Goal: Task Accomplishment & Management: Complete application form

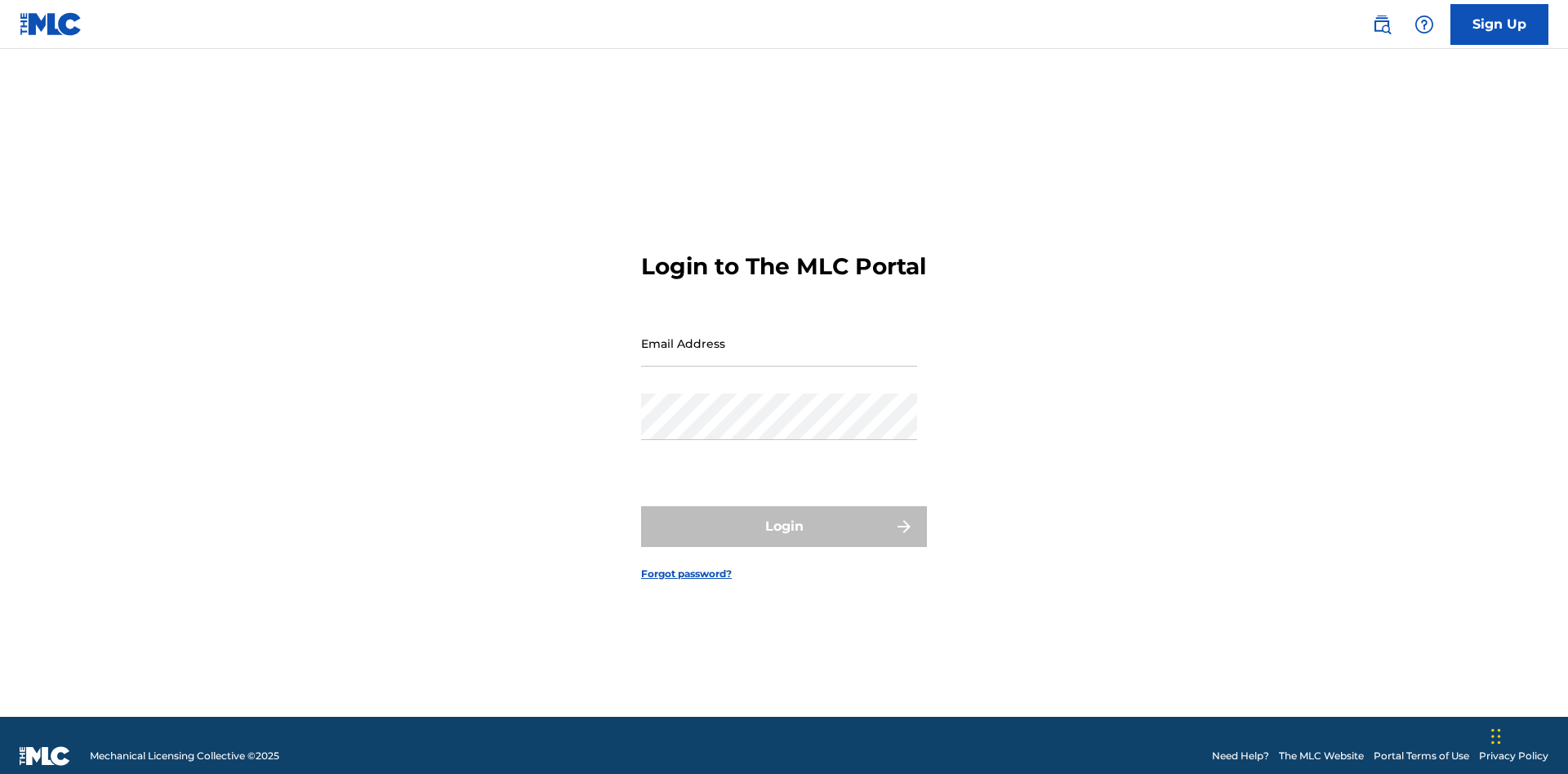
scroll to position [21, 0]
click at [779, 335] on input "Email Address" at bounding box center [779, 343] width 276 height 46
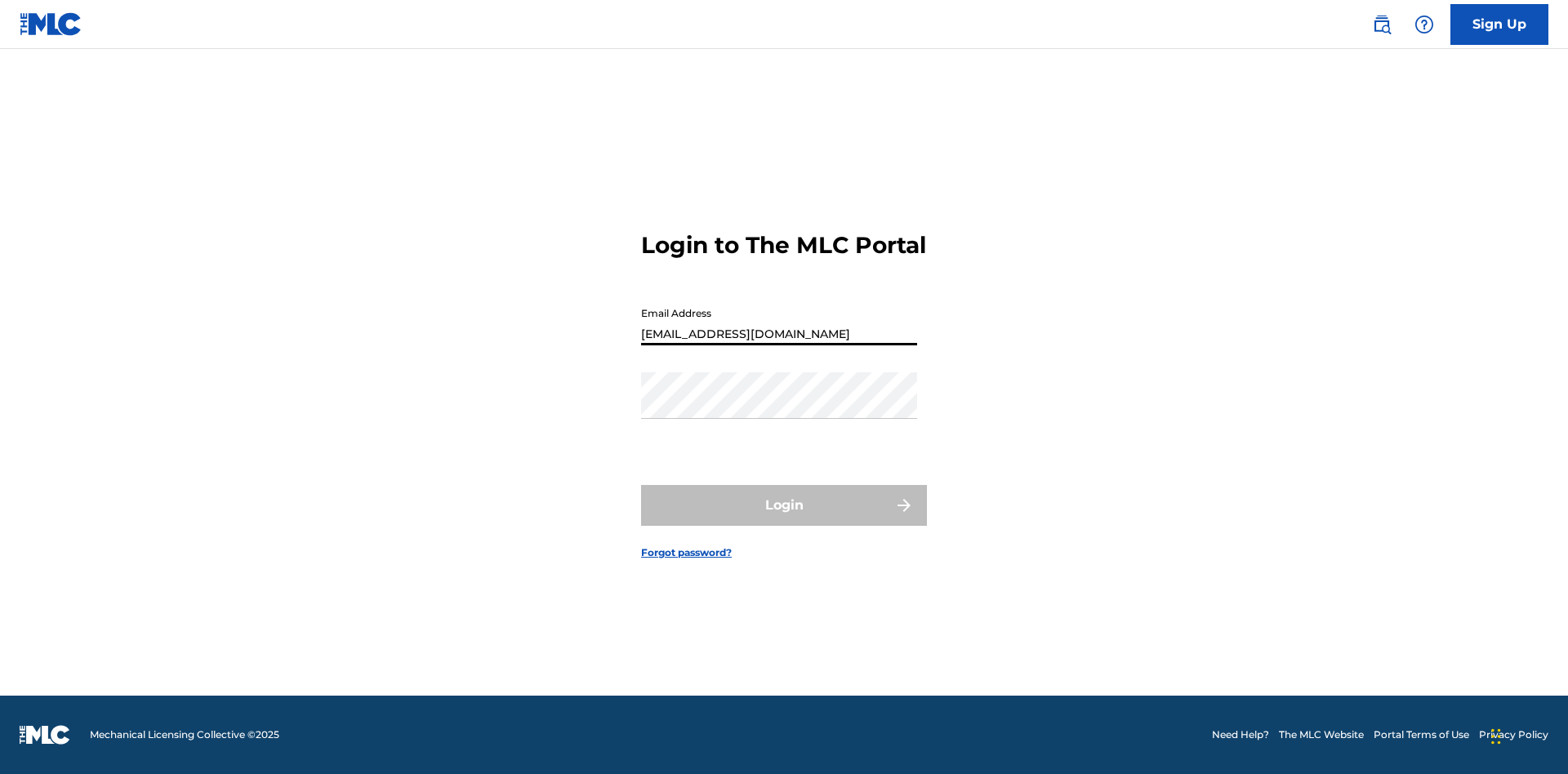
type input "[EMAIL_ADDRESS][DOMAIN_NAME]"
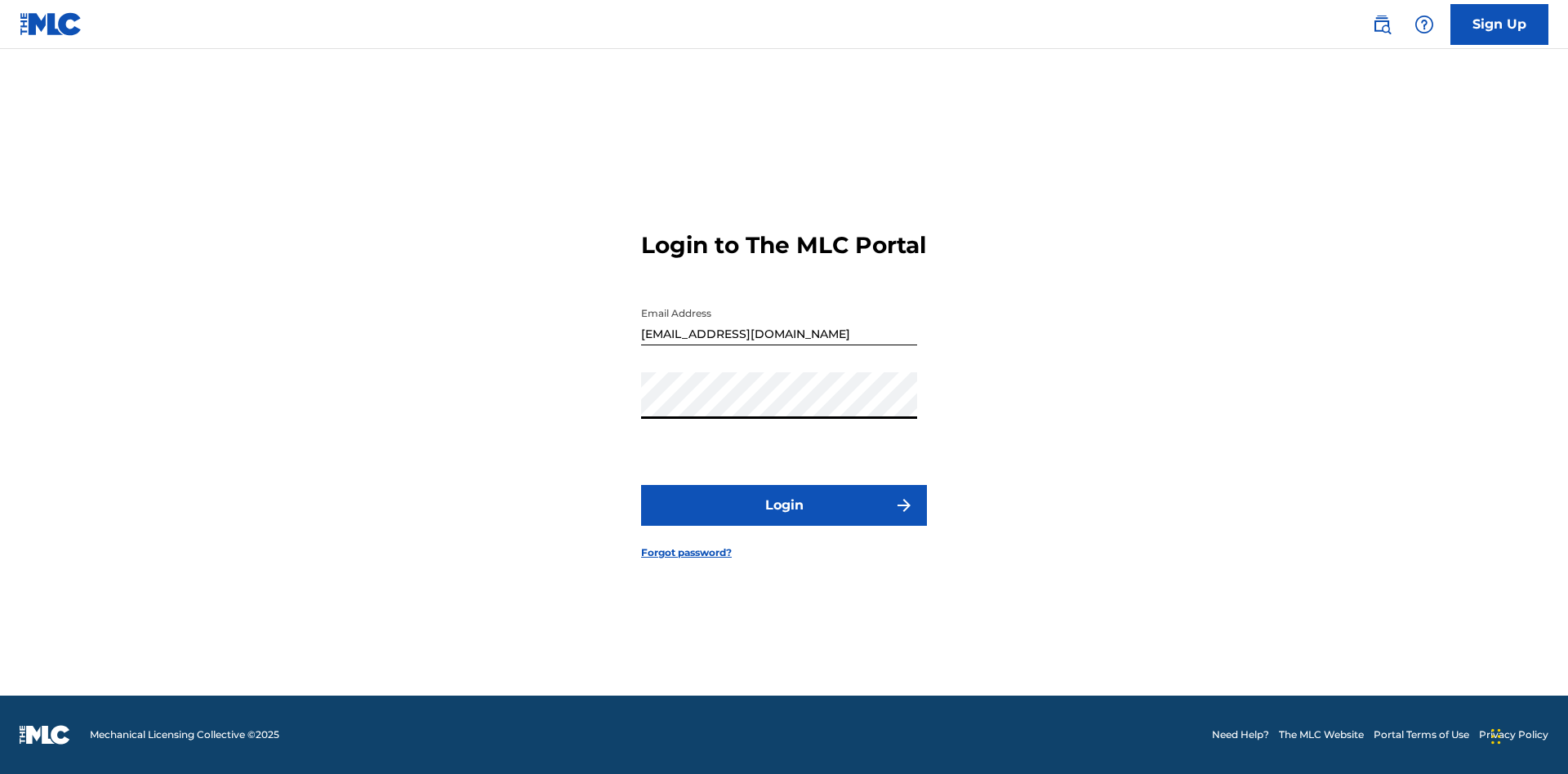
click at [784, 520] on button "Login" at bounding box center [783, 505] width 286 height 41
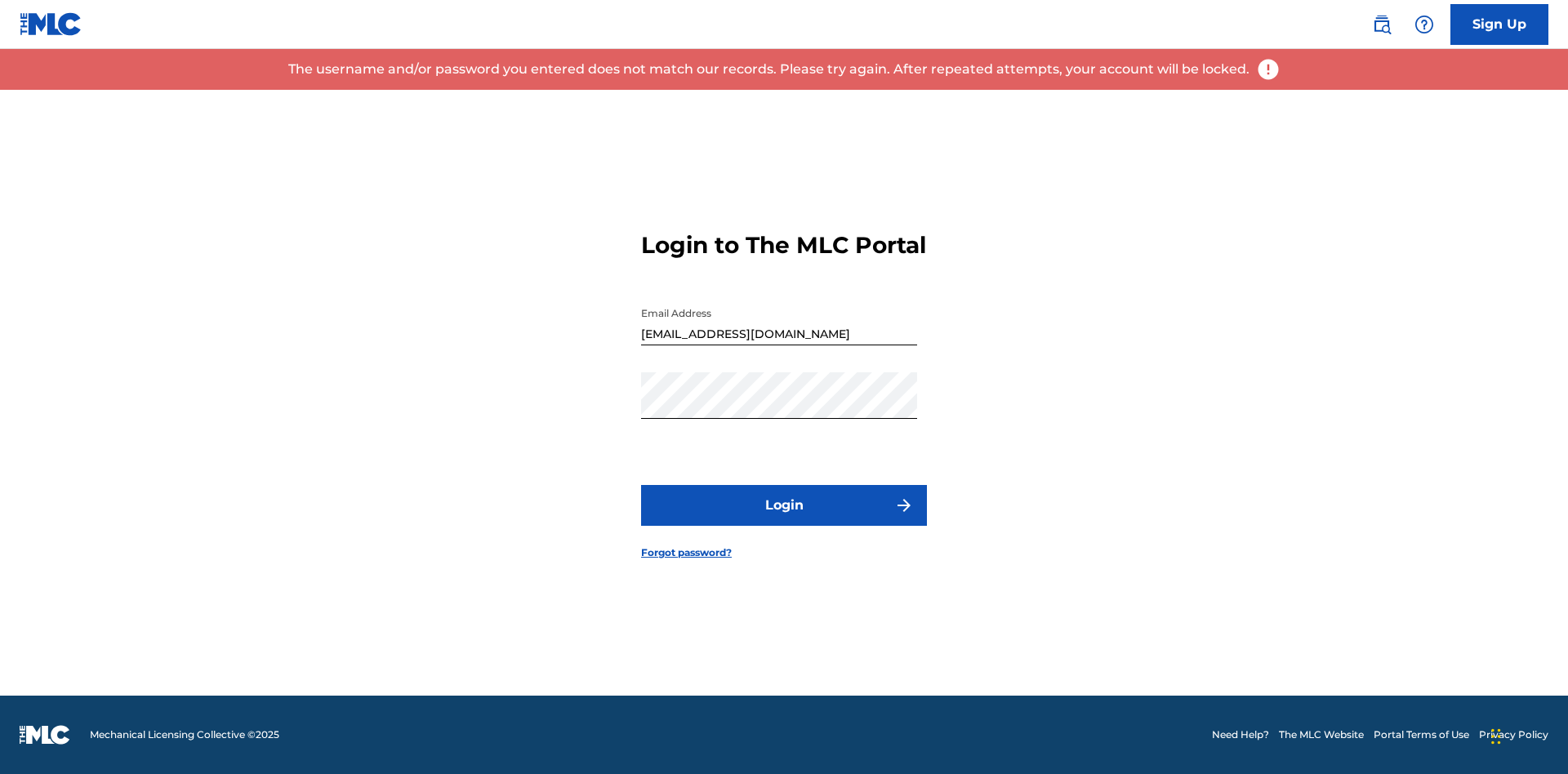
scroll to position [0, 0]
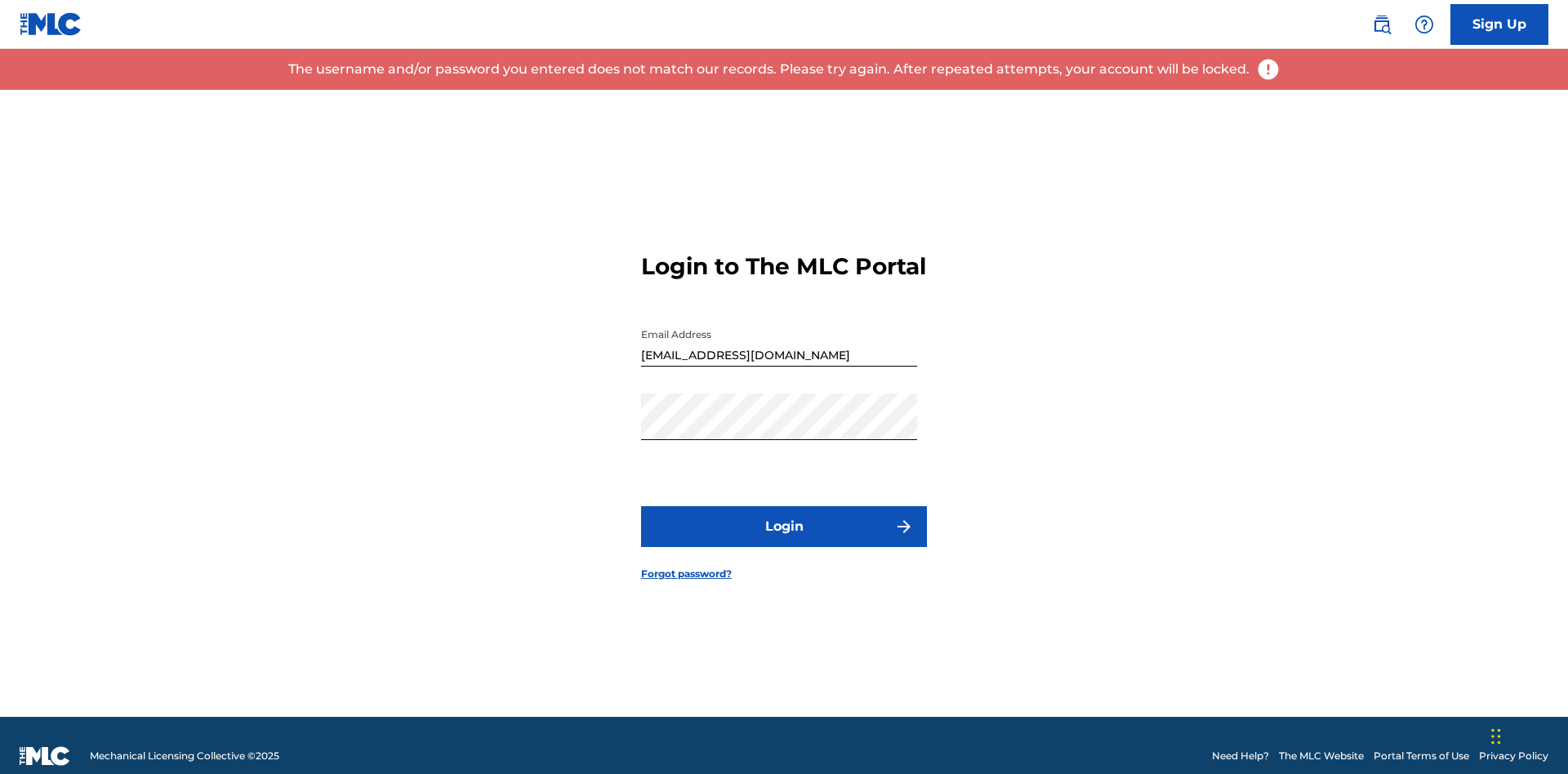
click at [779, 335] on input "[EMAIL_ADDRESS][DOMAIN_NAME]" at bounding box center [779, 343] width 276 height 46
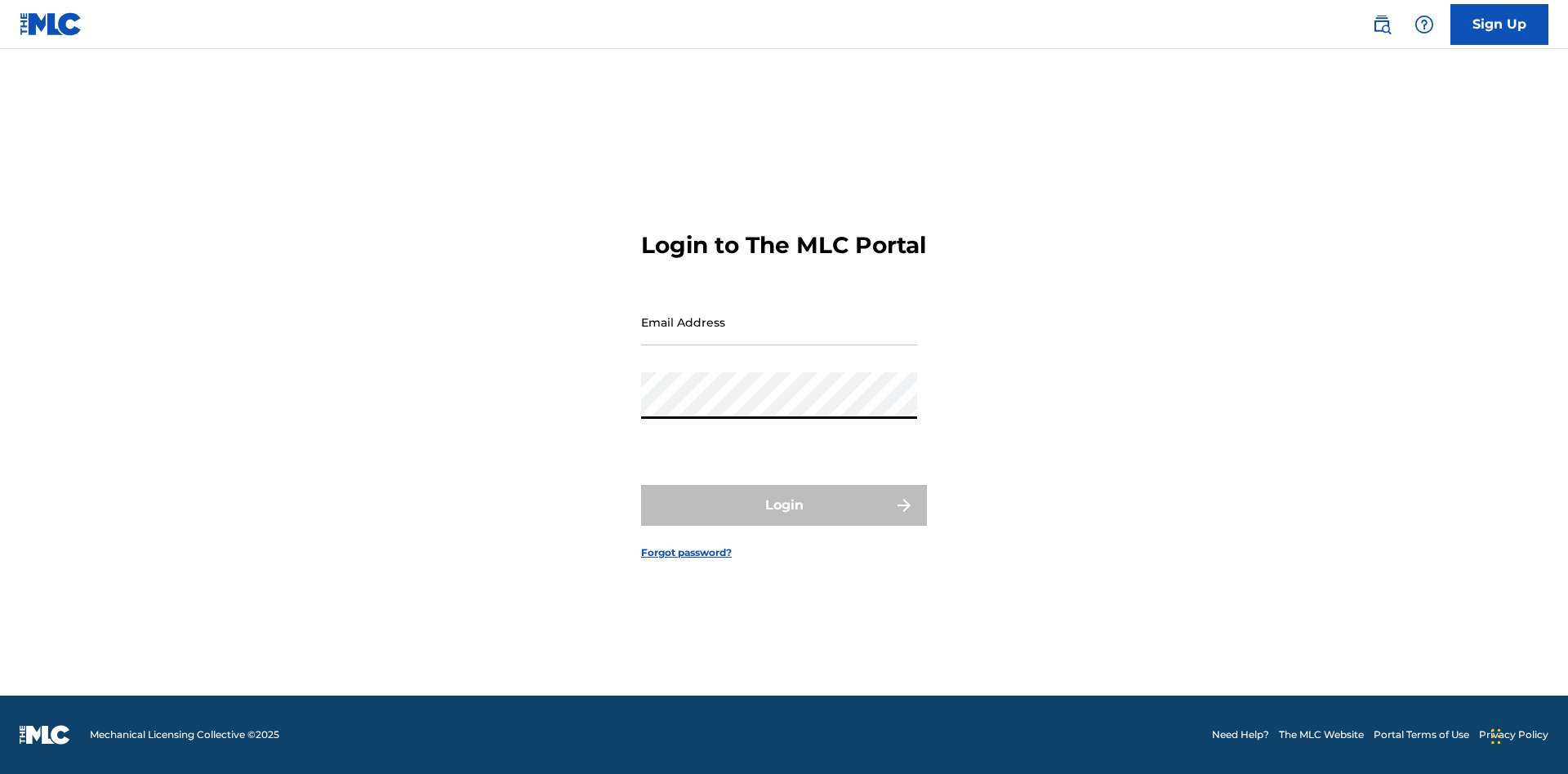
click at [779, 335] on input "Email Address" at bounding box center [779, 322] width 276 height 46
type input "Duke.McTesterson@gmail.com"
click at [784, 520] on button "Login" at bounding box center [783, 505] width 286 height 41
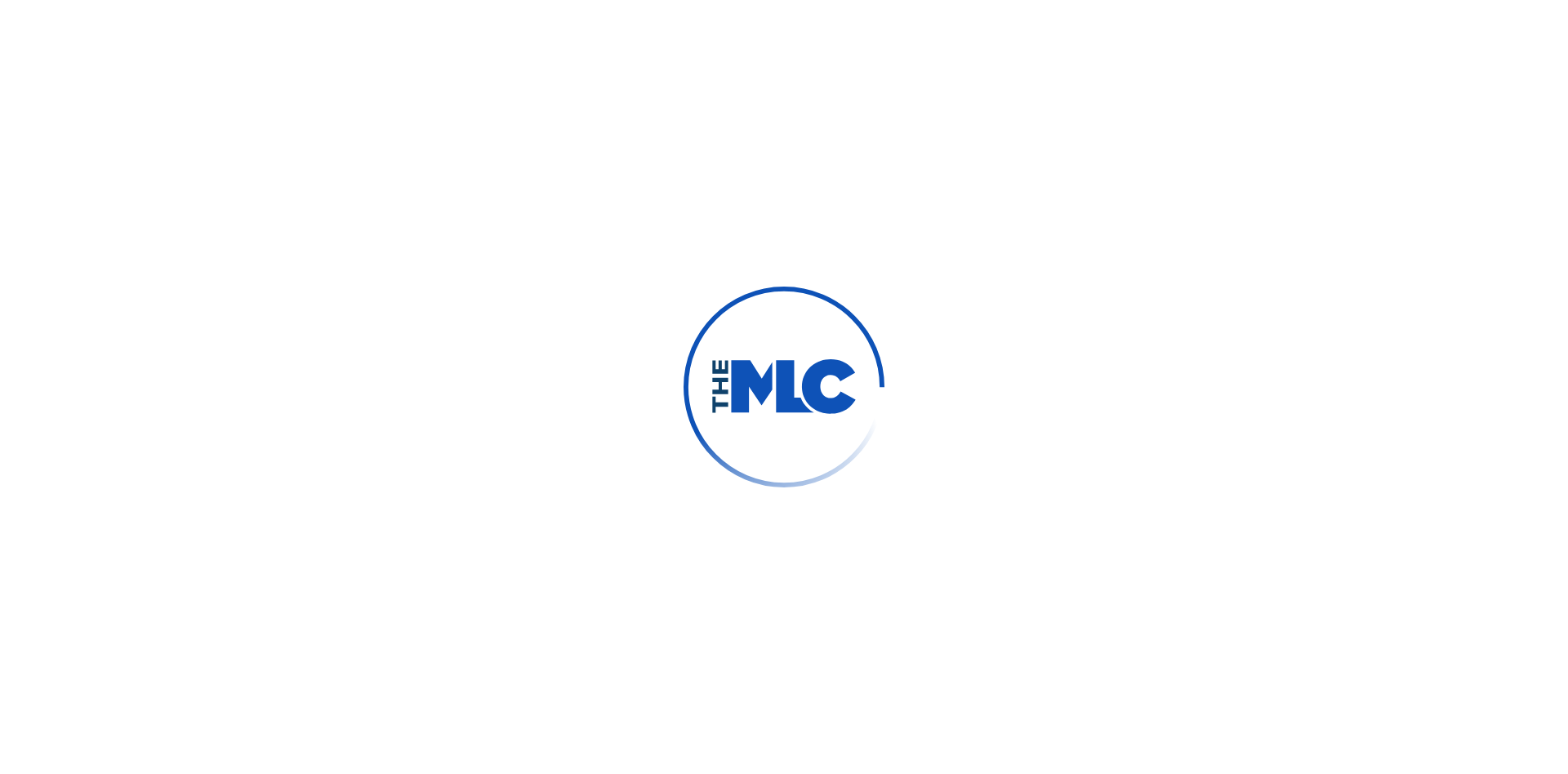
scroll to position [70, 0]
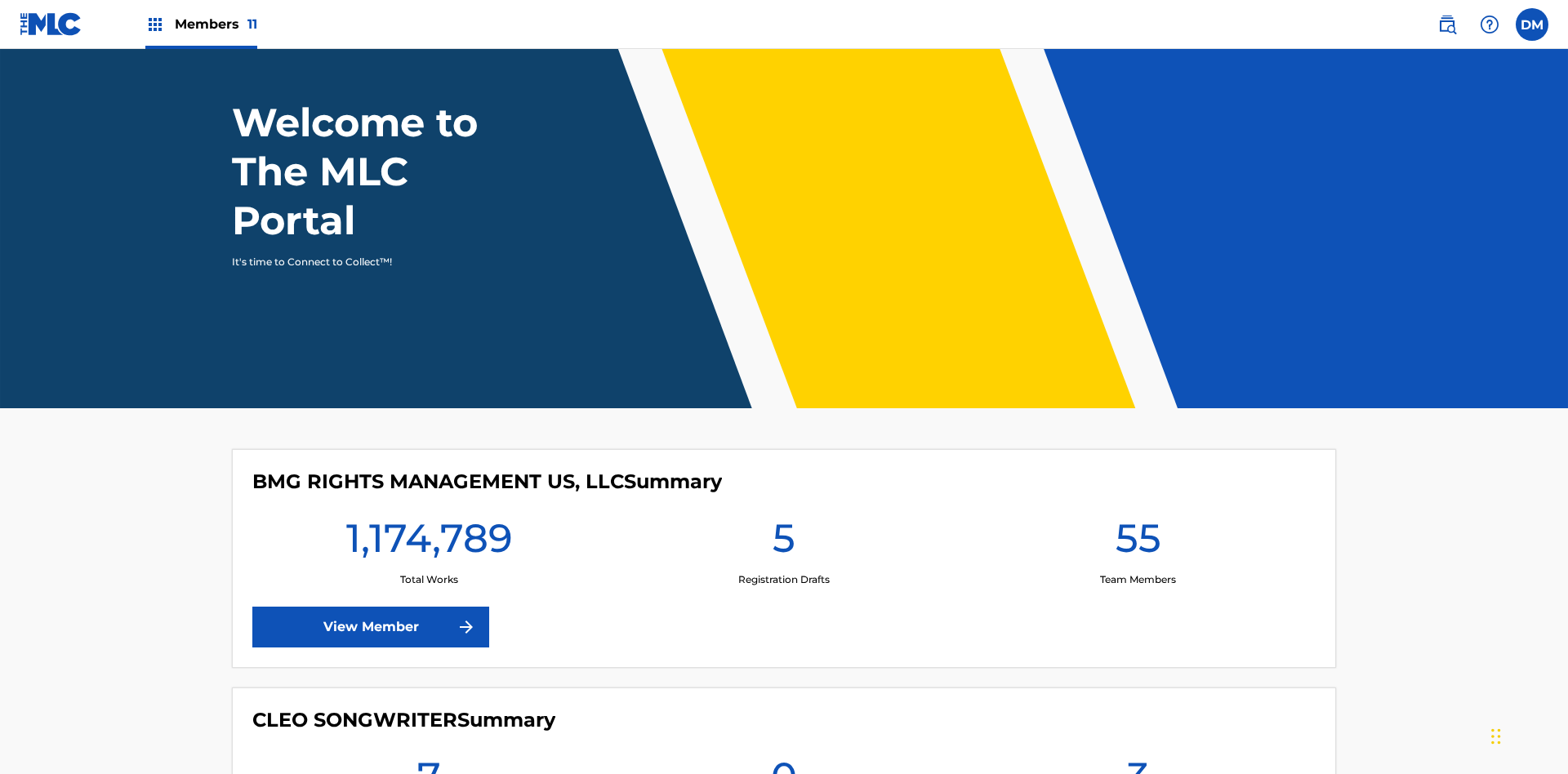
click at [201, 24] on span "Members 11" at bounding box center [215, 24] width 83 height 19
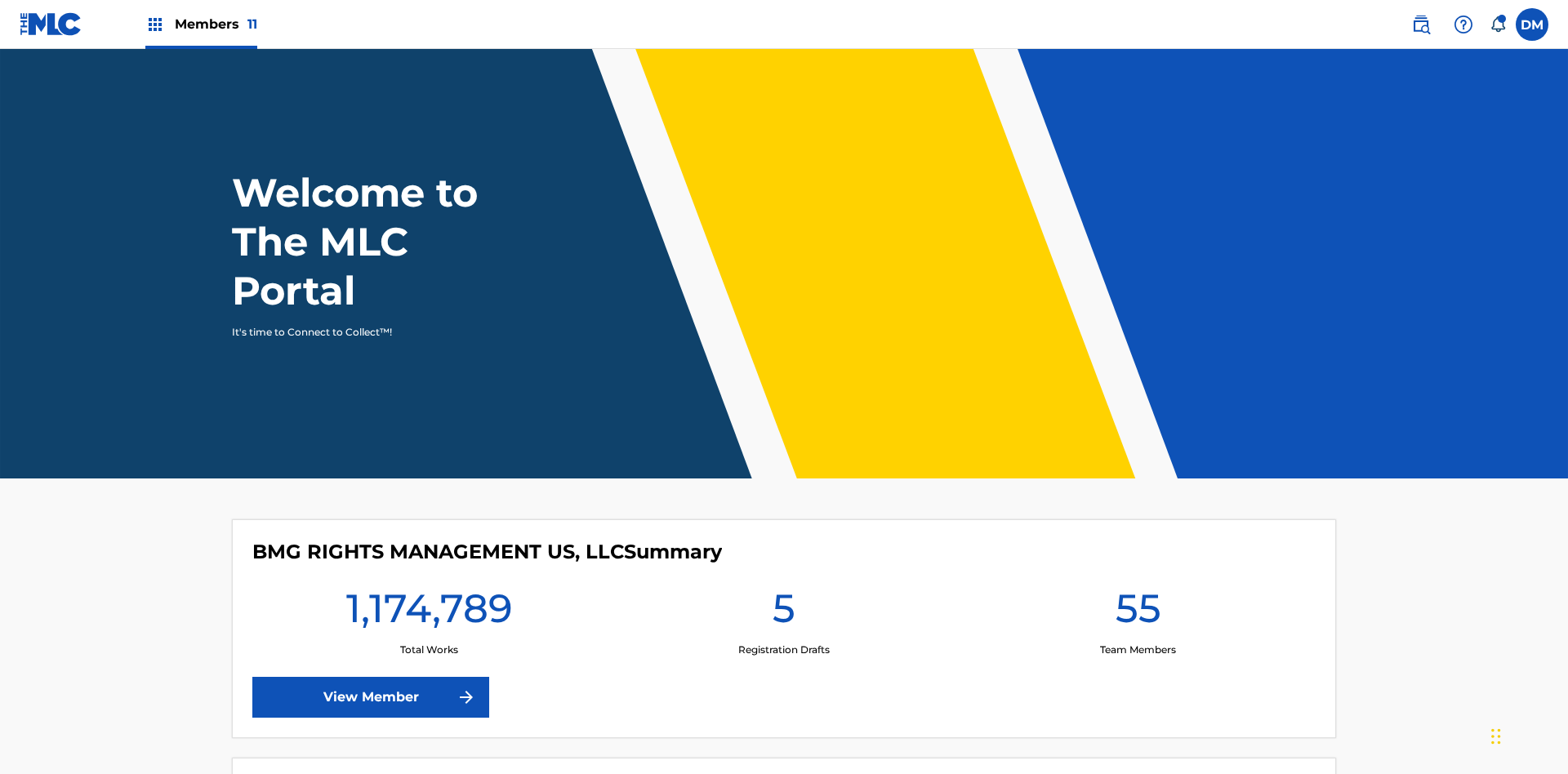
scroll to position [0, 0]
click at [201, 24] on span "Members 11" at bounding box center [215, 24] width 83 height 19
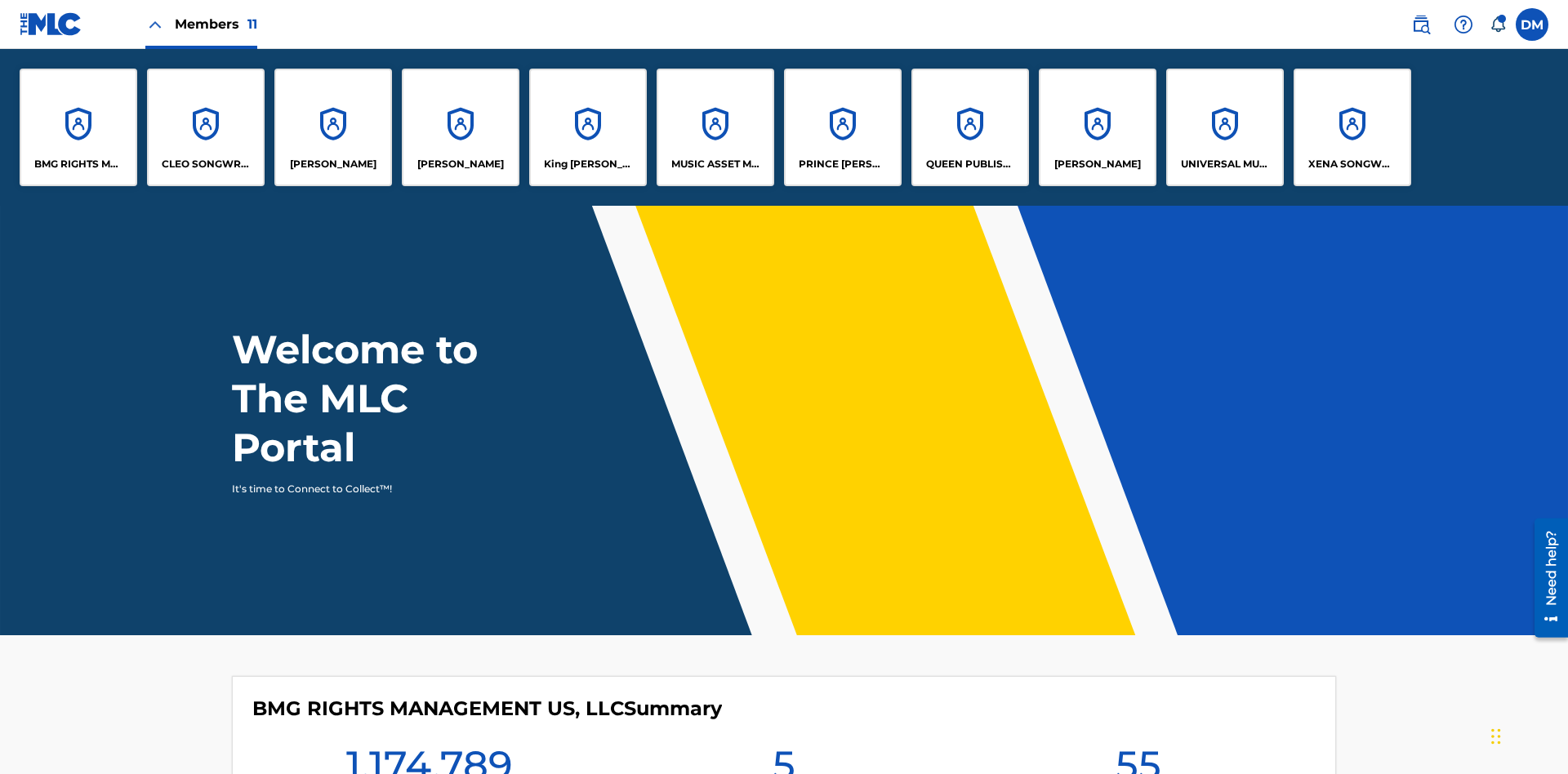
click at [1224, 164] on p "UNIVERSAL MUSIC PUB GROUP" at bounding box center [1225, 164] width 89 height 15
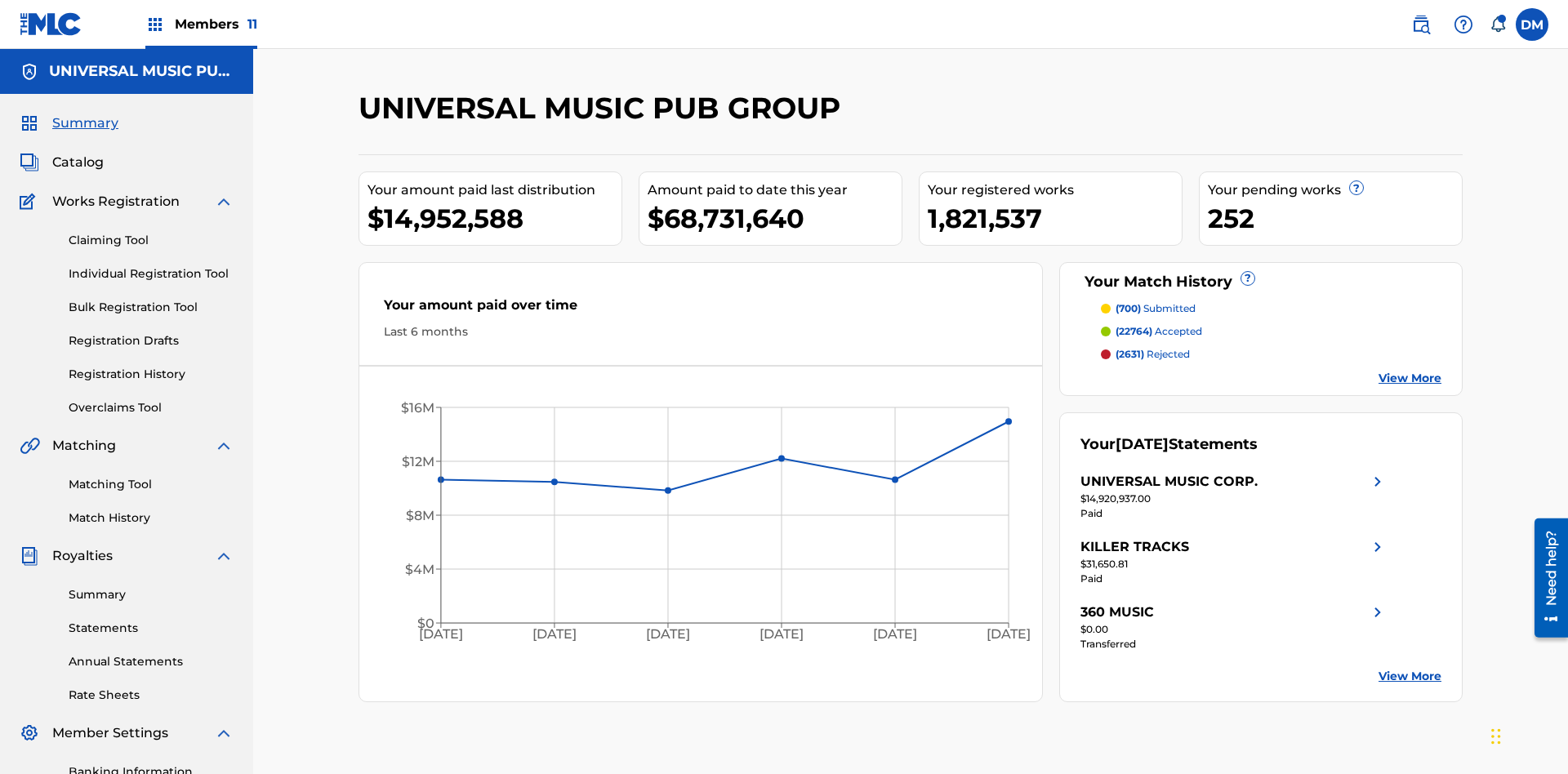
click at [151, 265] on link "Individual Registration Tool" at bounding box center [150, 273] width 165 height 17
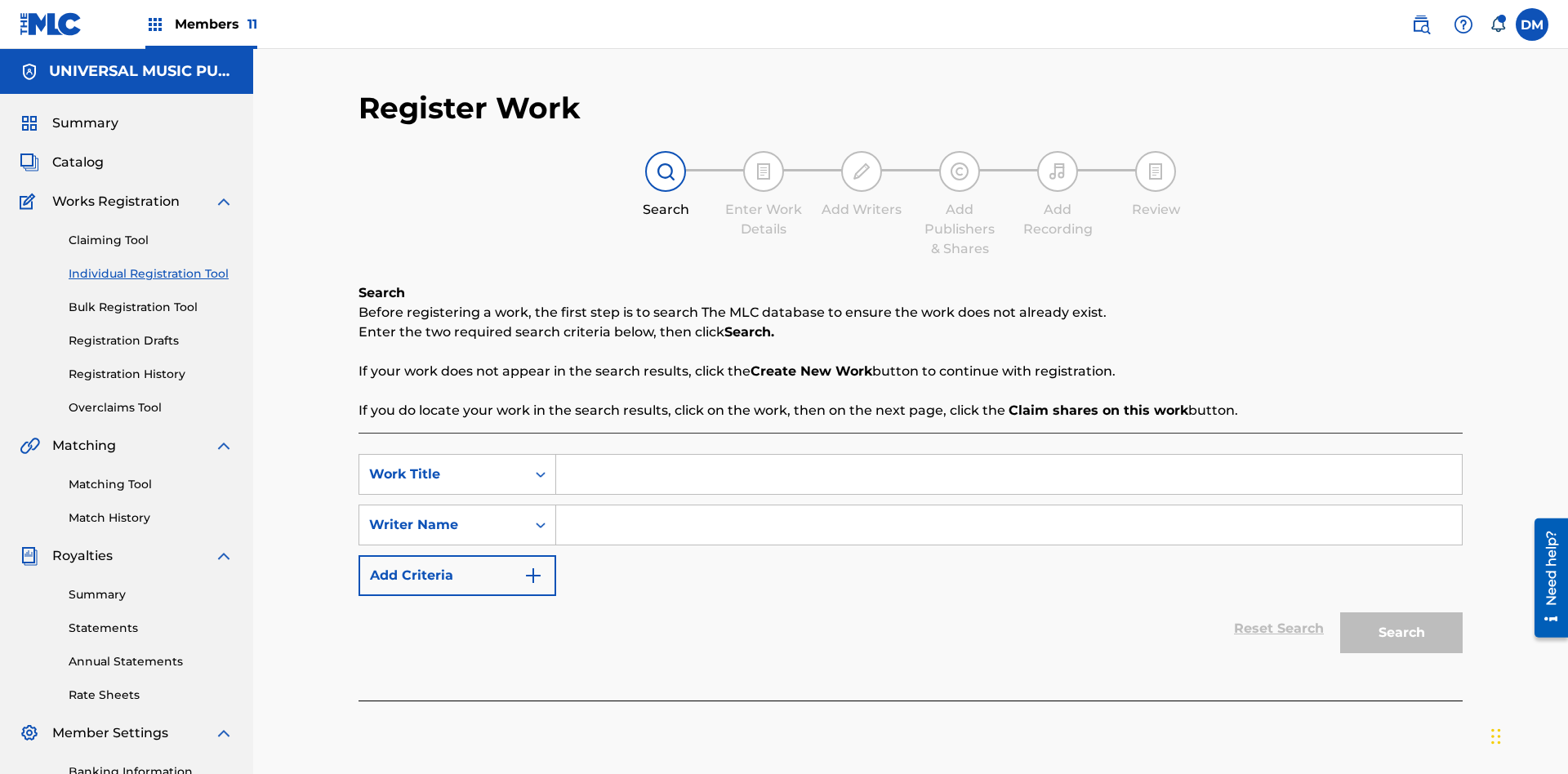
click at [1008, 455] on input "Search Form" at bounding box center [1009, 474] width 906 height 39
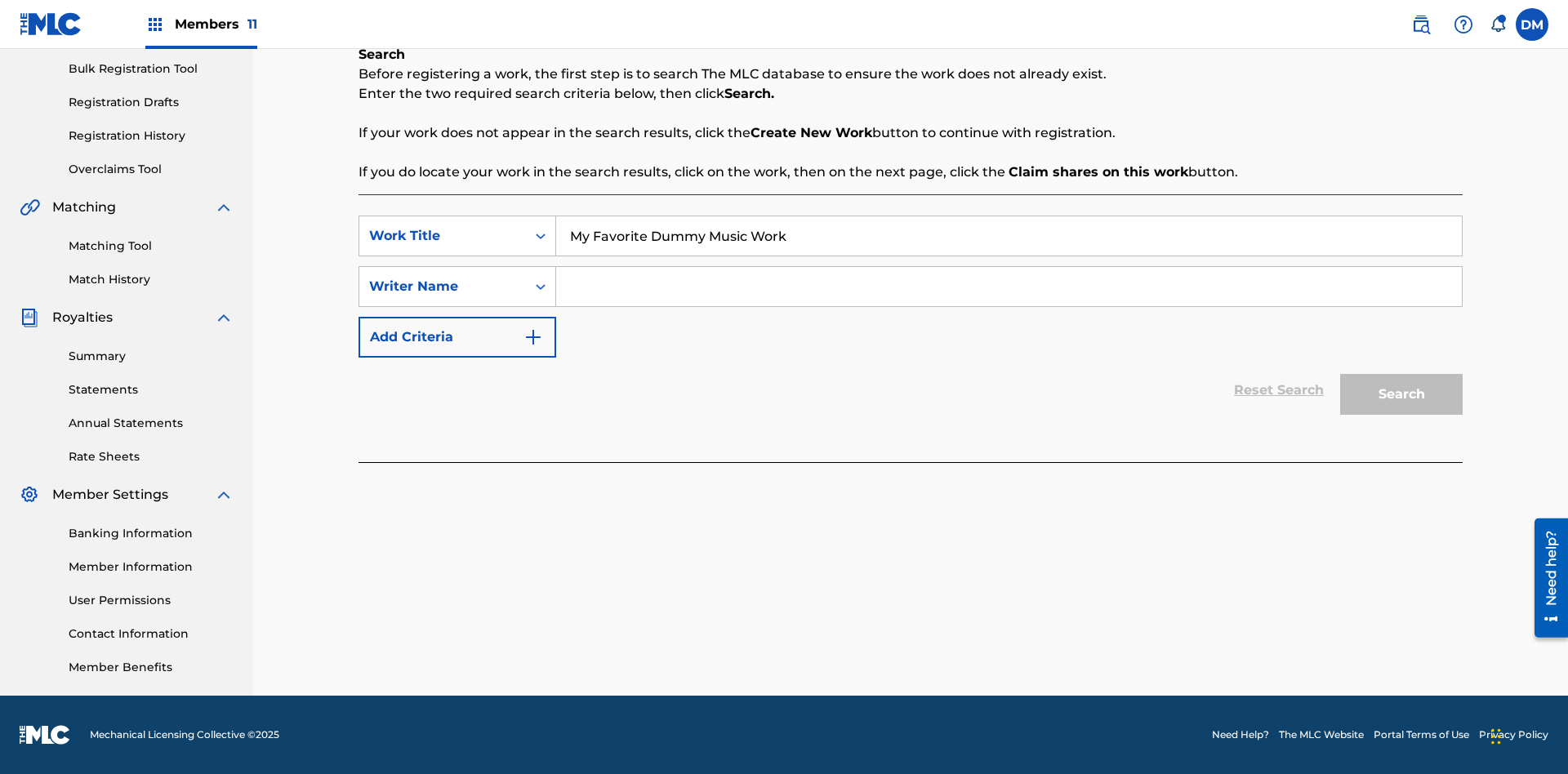
type input "My Favorite Dummy Music Work"
click at [1008, 286] on input "Search Form" at bounding box center [1009, 286] width 906 height 39
type input "1234567890"
click at [1401, 394] on button "Search" at bounding box center [1402, 394] width 123 height 41
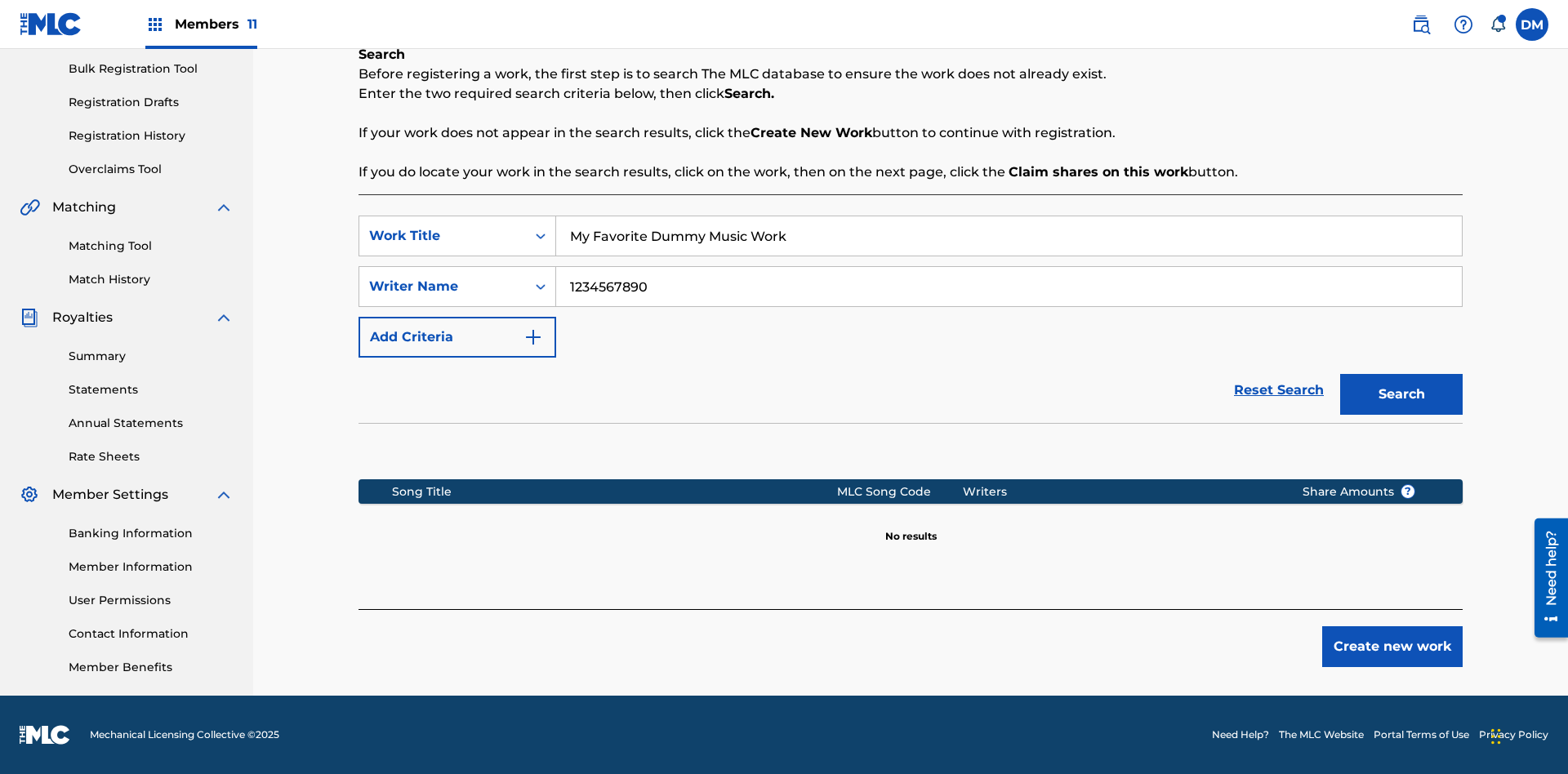
click at [1392, 647] on button "Create new work" at bounding box center [1392, 647] width 141 height 41
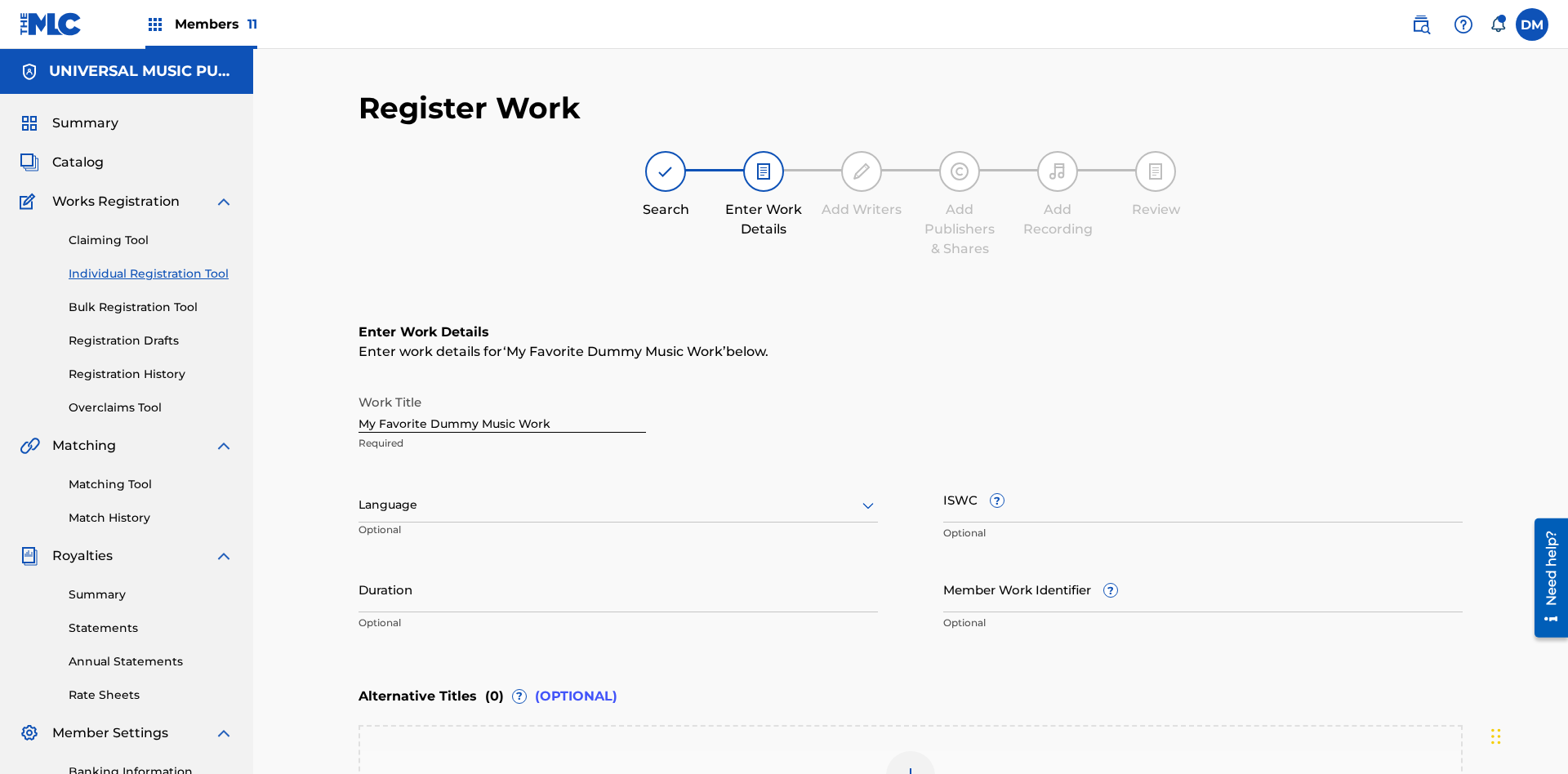
scroll to position [249, 0]
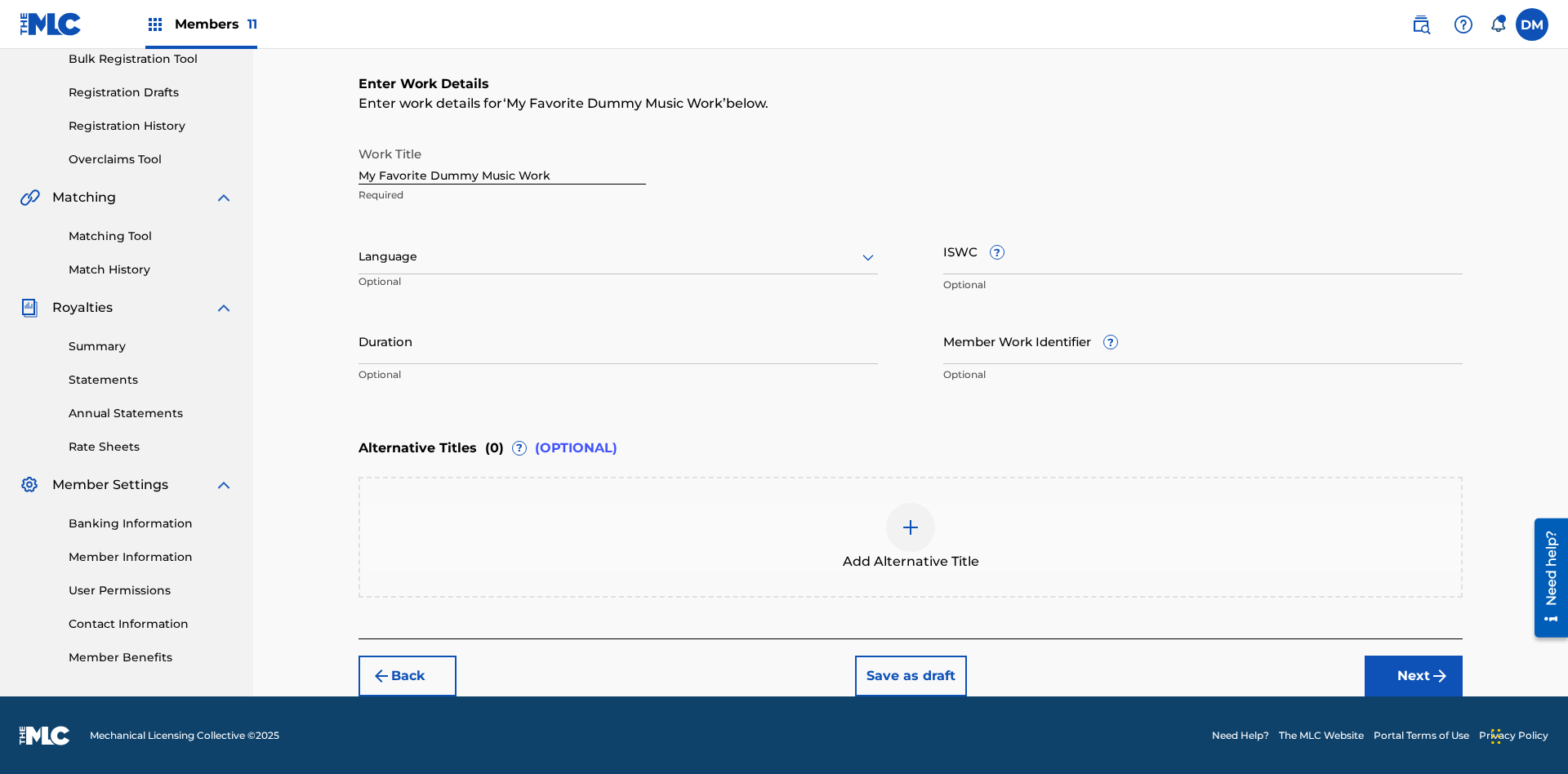
click at [1413, 674] on button "Next" at bounding box center [1413, 676] width 98 height 41
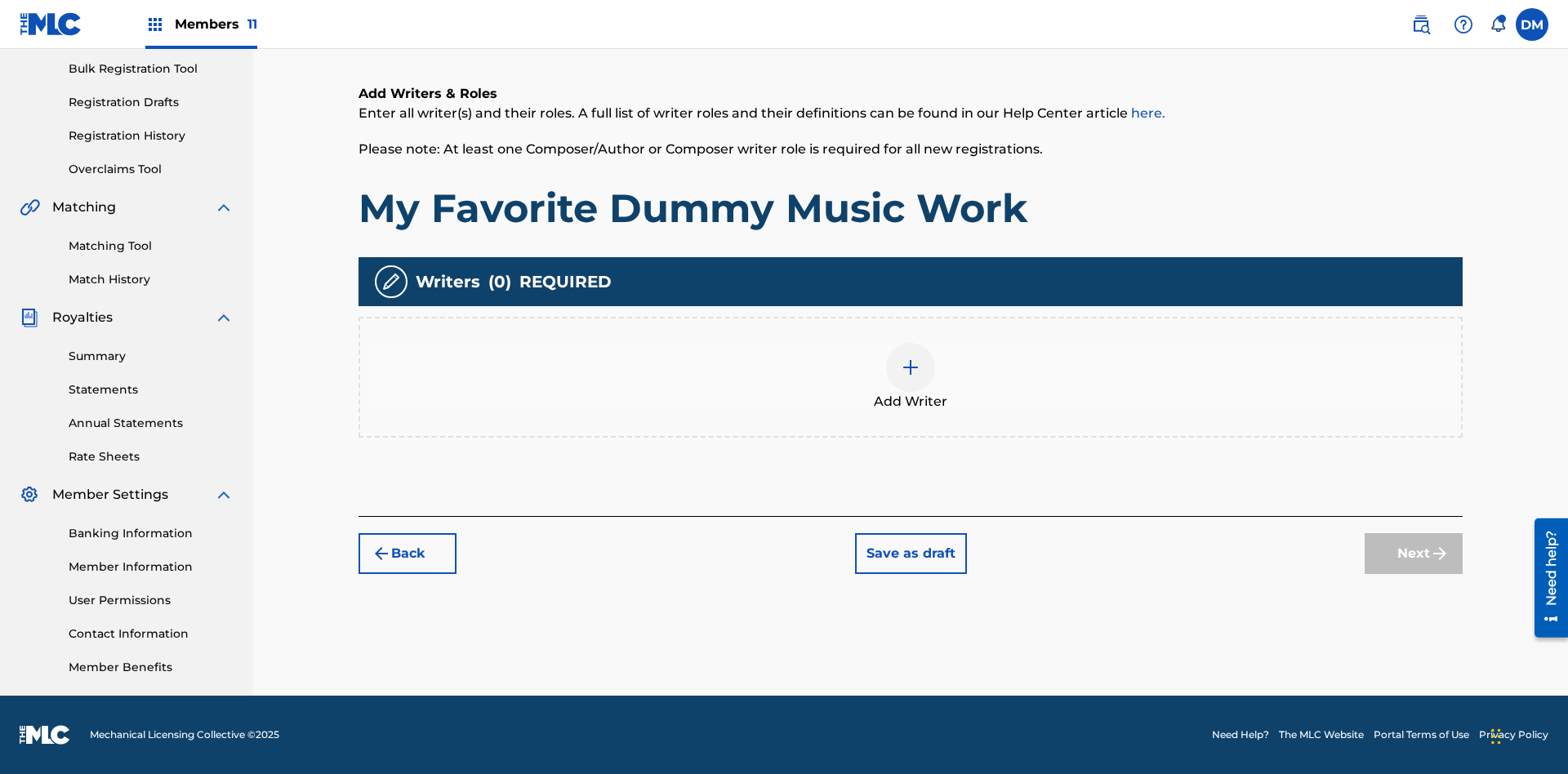
click at [910, 376] on img at bounding box center [910, 367] width 20 height 20
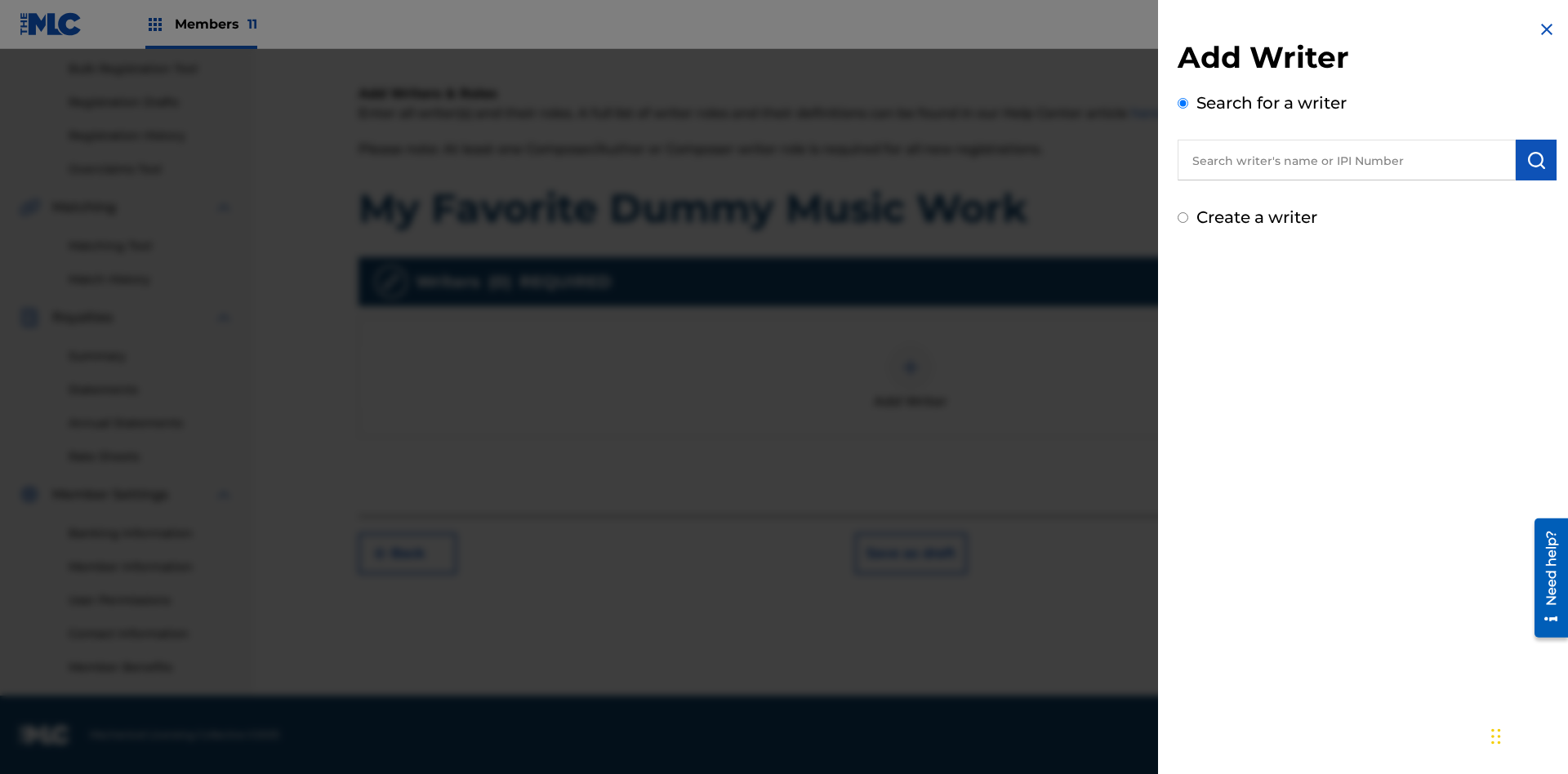
click at [1346, 160] on input "text" at bounding box center [1346, 160] width 338 height 41
type input "MARK STEVEN BERKOWITZ"
click at [1536, 160] on img "submit" at bounding box center [1536, 160] width 20 height 20
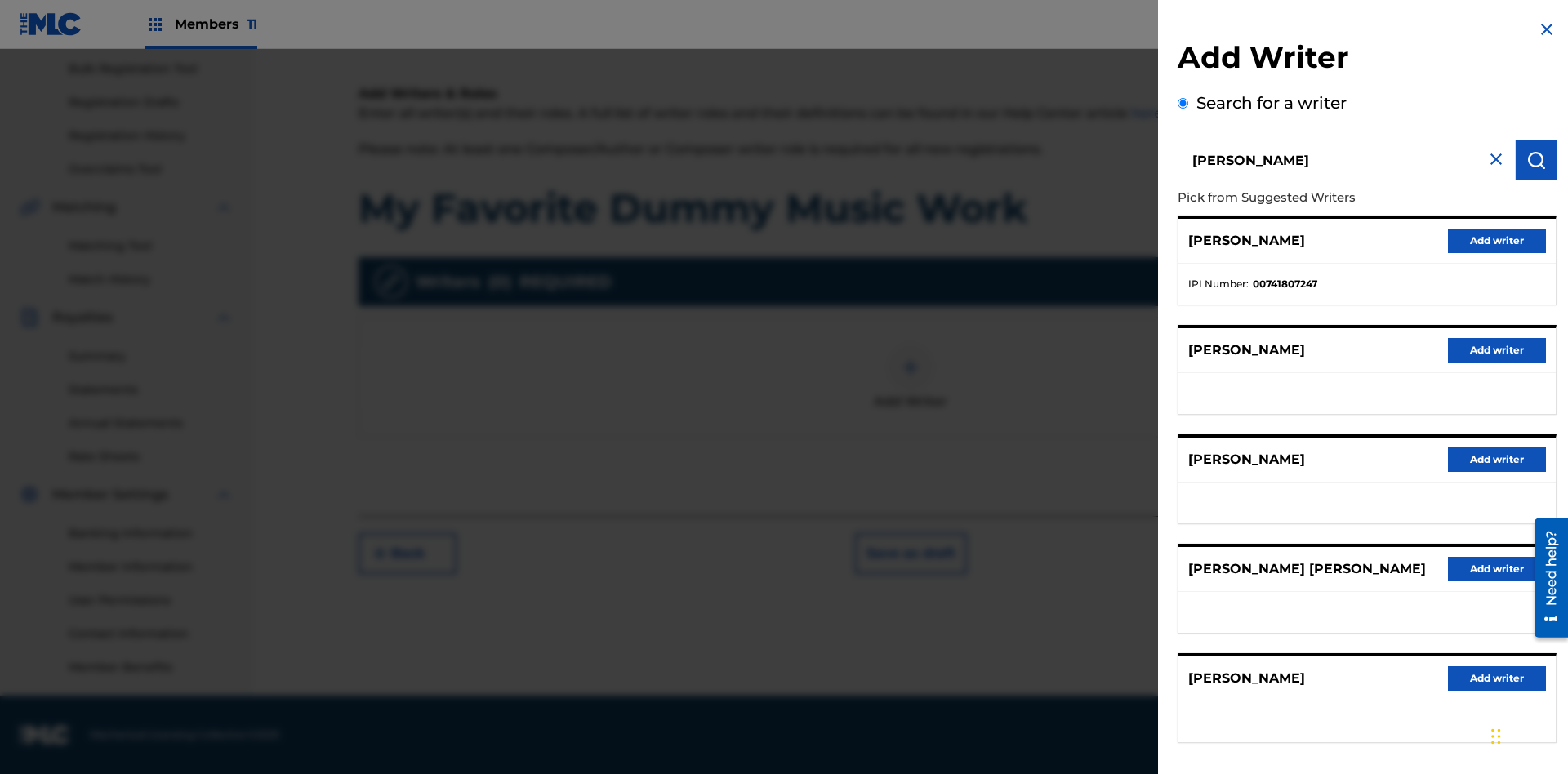
click at [1497, 240] on button "Add writer" at bounding box center [1497, 241] width 98 height 25
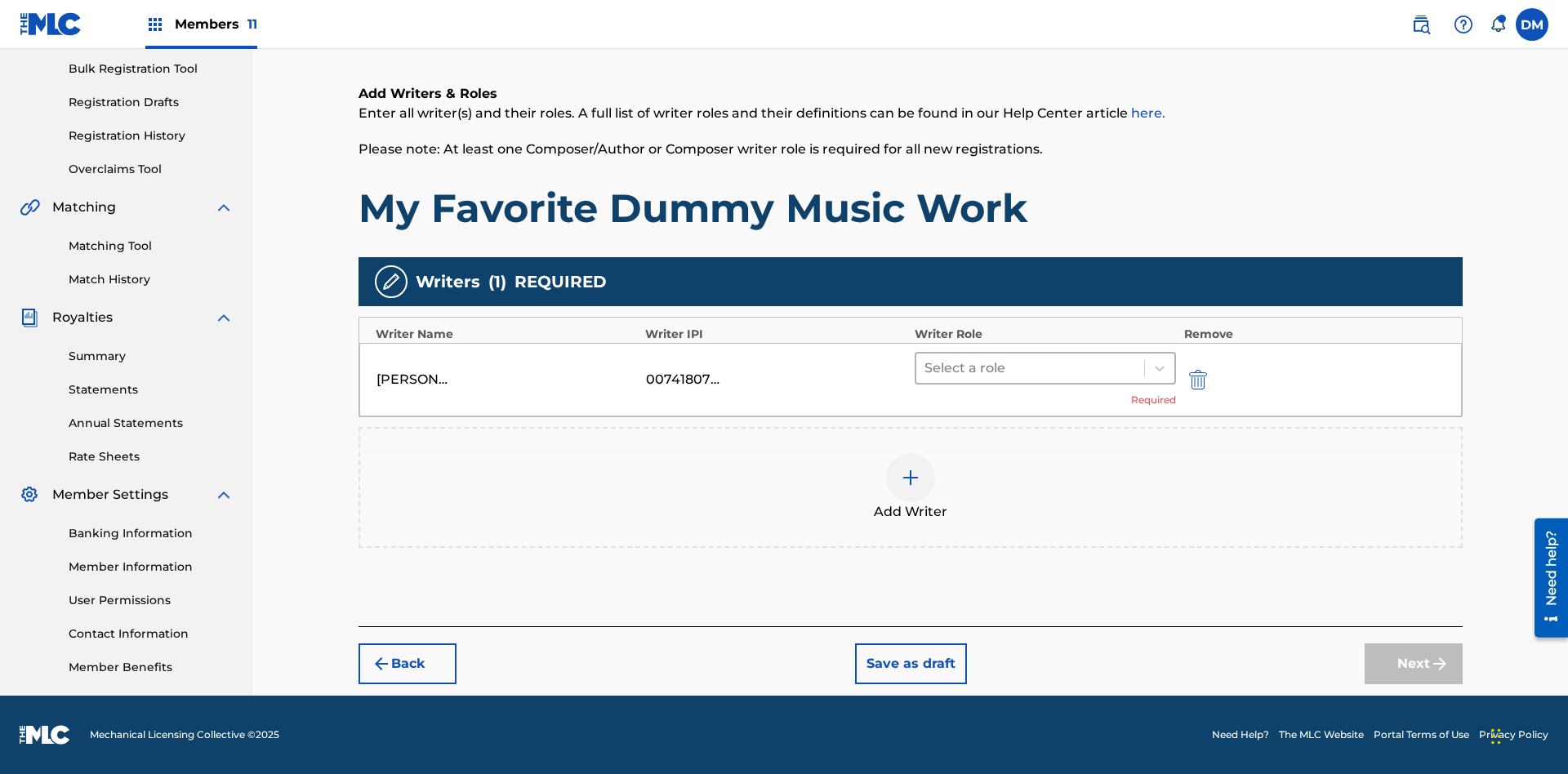
click at [925, 367] on input "text" at bounding box center [926, 368] width 4 height 20
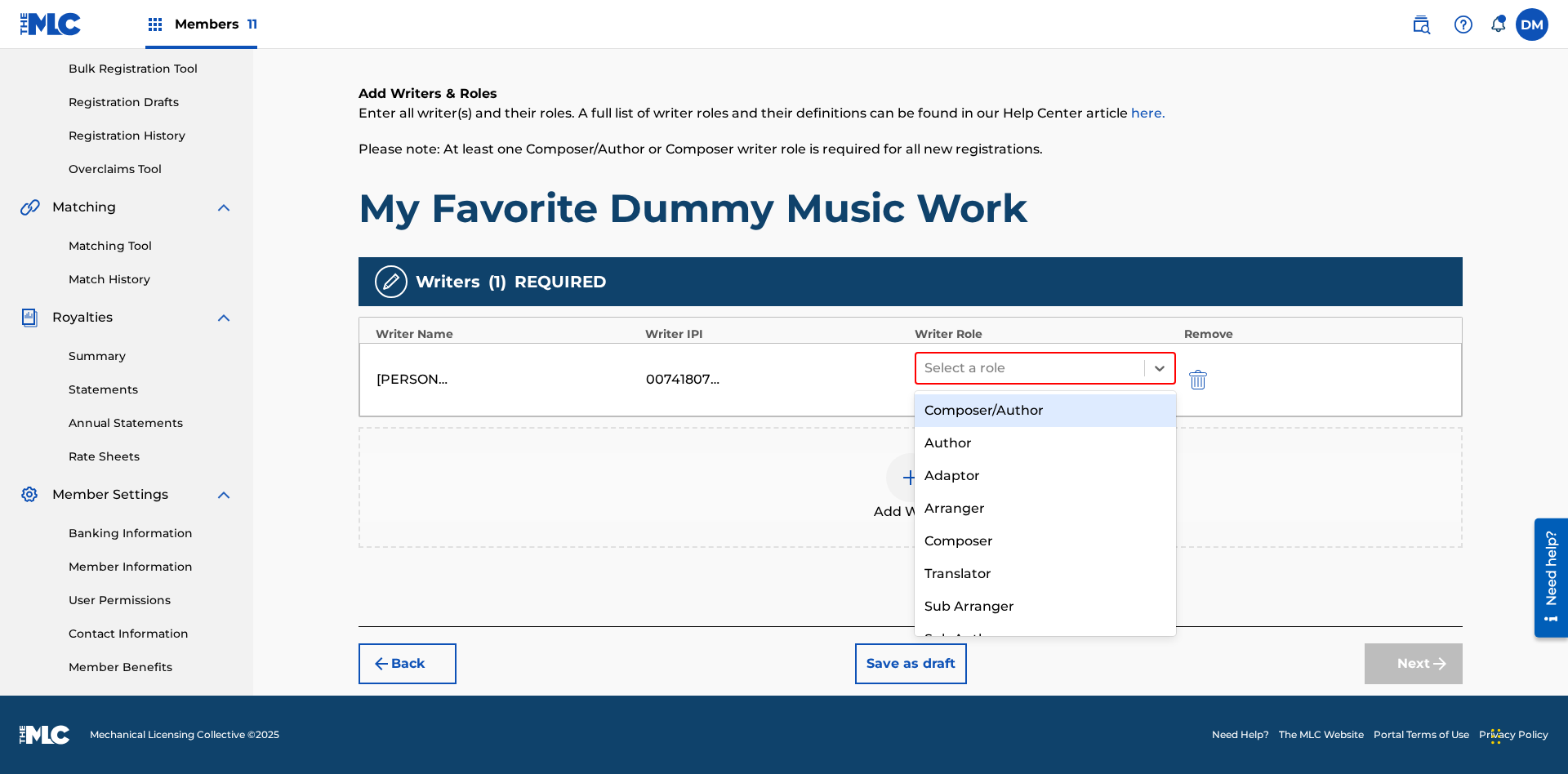
click at [1044, 540] on div "Composer" at bounding box center [1046, 541] width 262 height 33
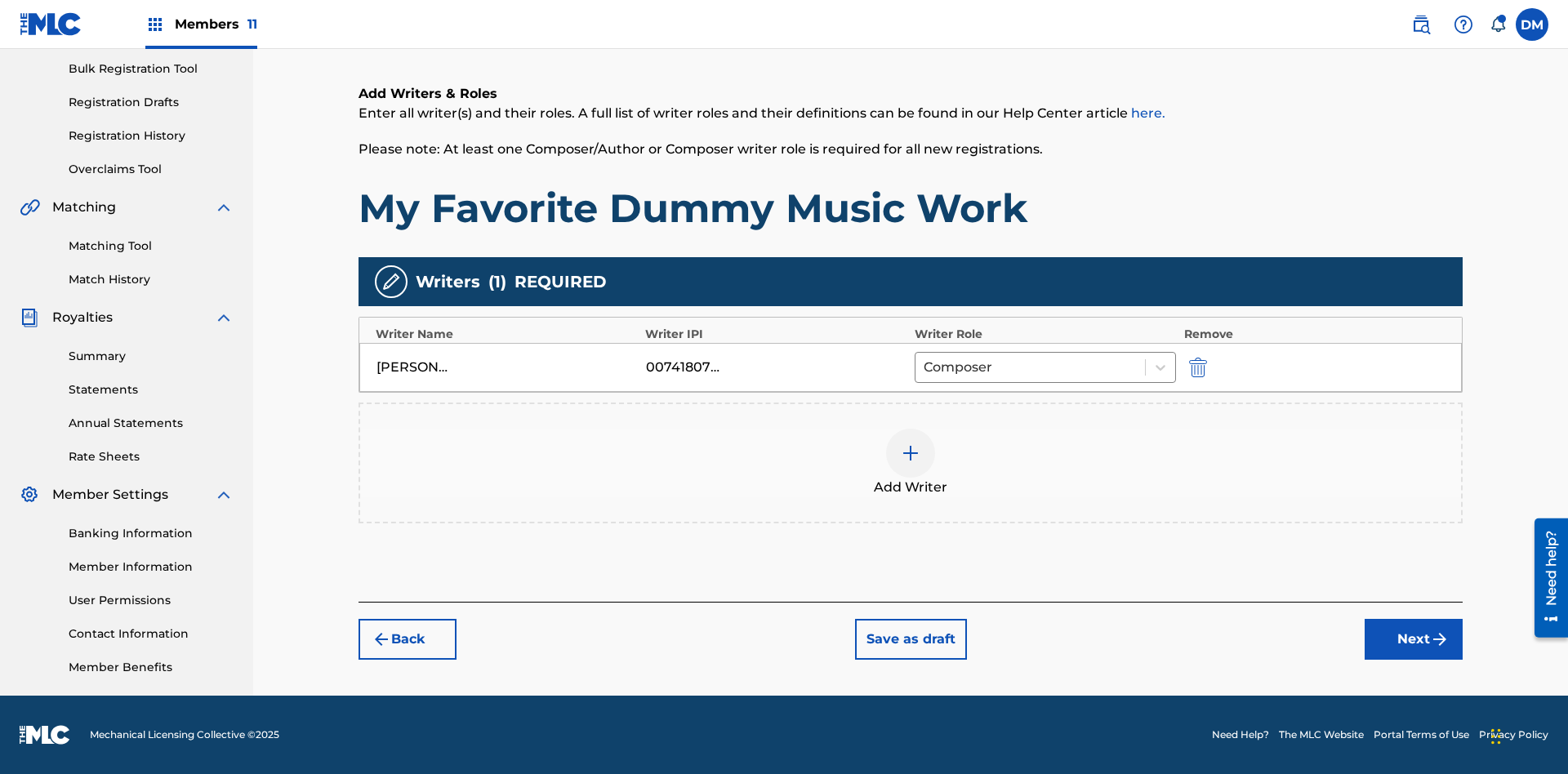
click at [1413, 639] on button "Next" at bounding box center [1413, 639] width 98 height 41
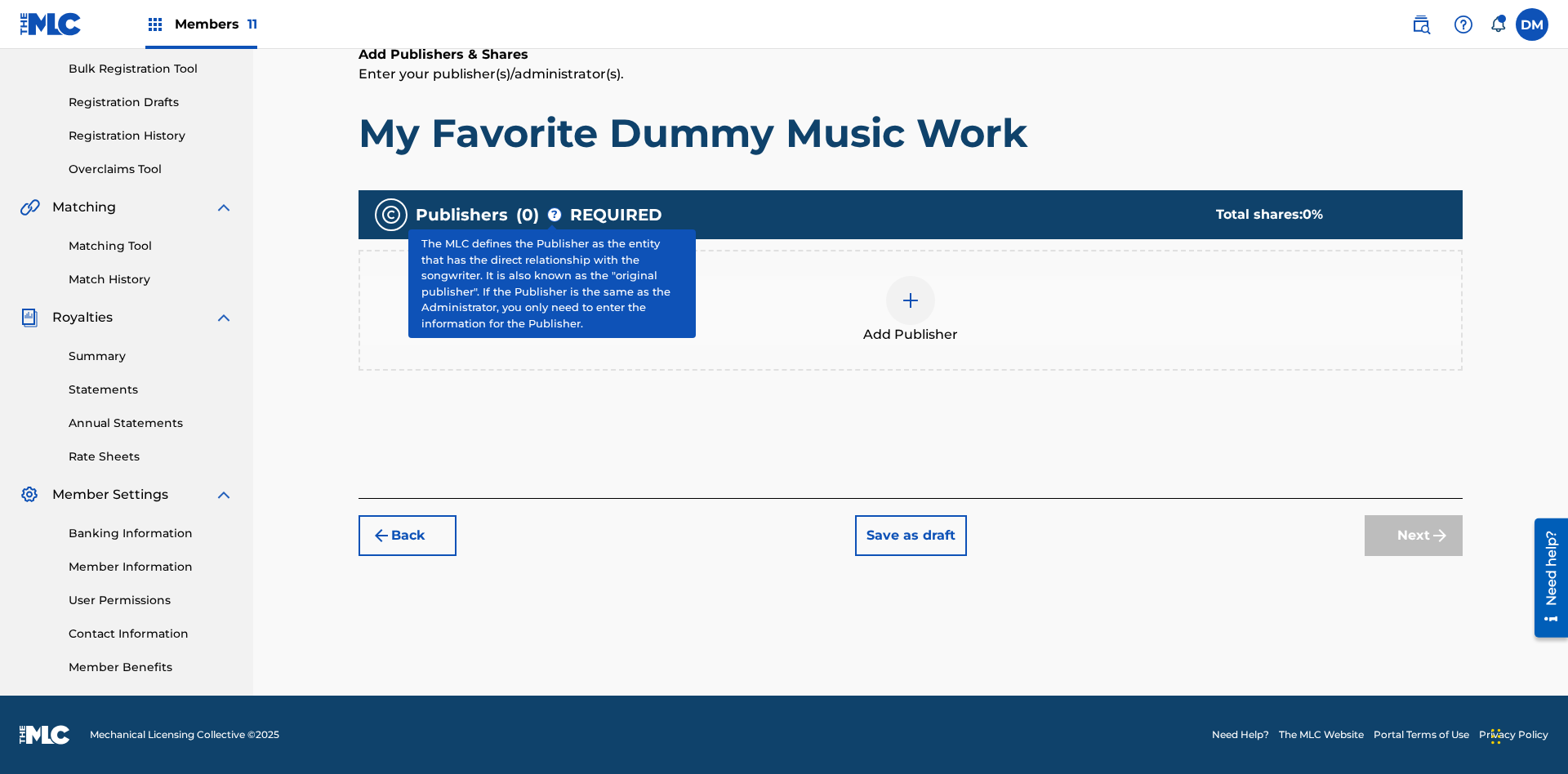
click at [910, 300] on img at bounding box center [910, 301] width 20 height 20
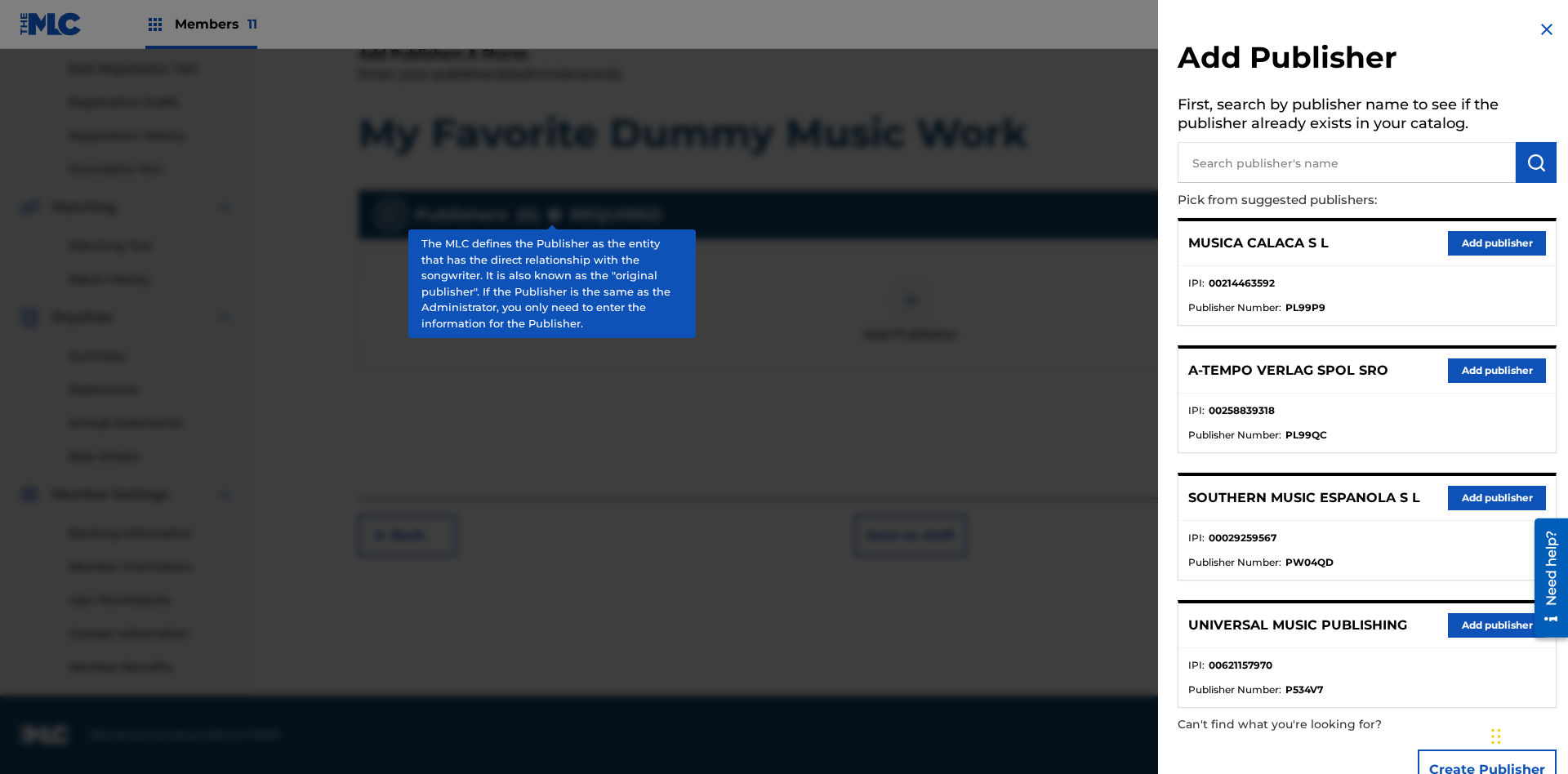
click at [1346, 163] on input "text" at bounding box center [1346, 163] width 338 height 41
type input "UNIVERSAL MUSIC PUBLISHING"
click at [1536, 163] on img "submit" at bounding box center [1536, 163] width 20 height 20
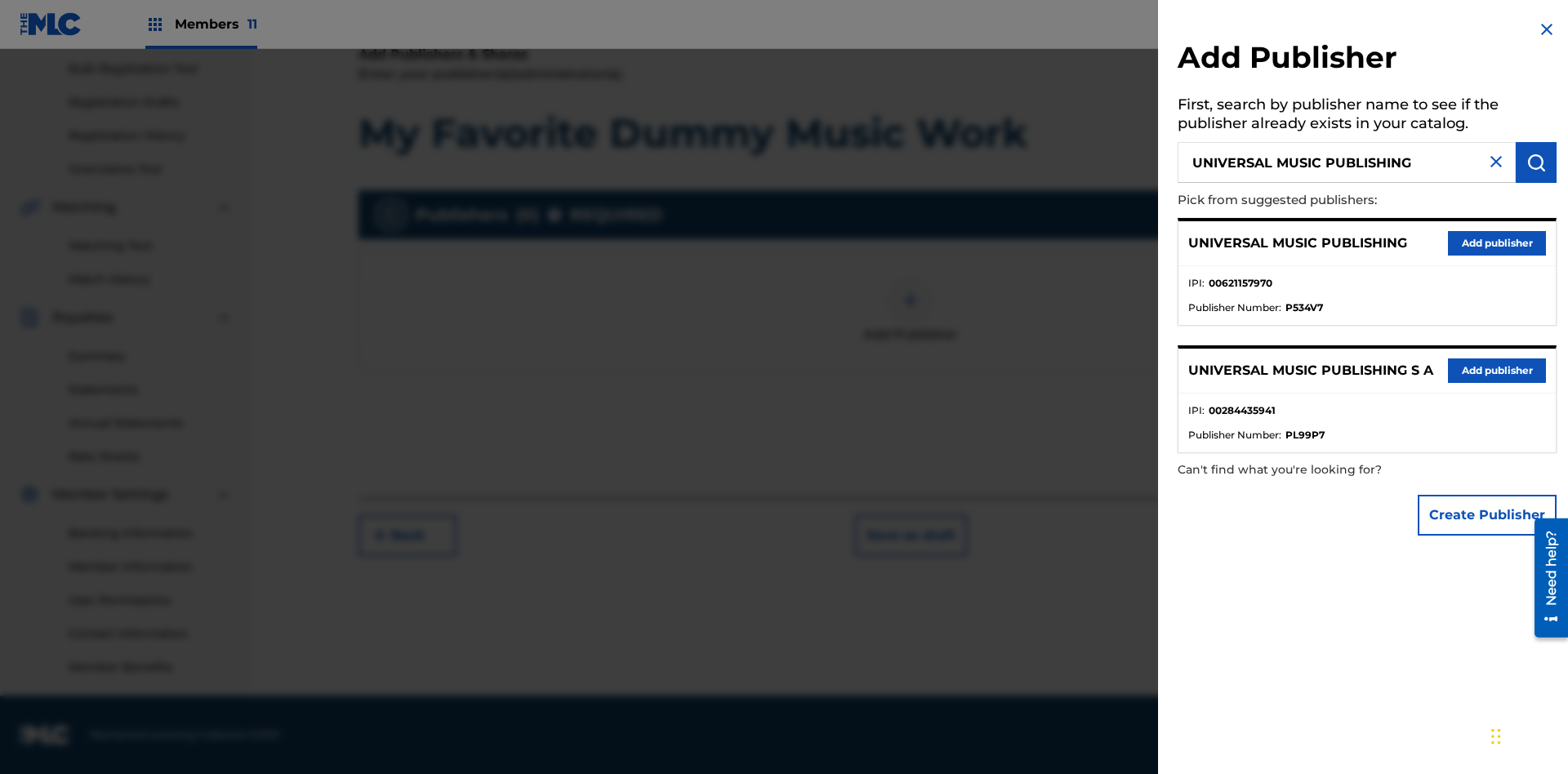
click at [1497, 243] on button "Add publisher" at bounding box center [1497, 244] width 98 height 25
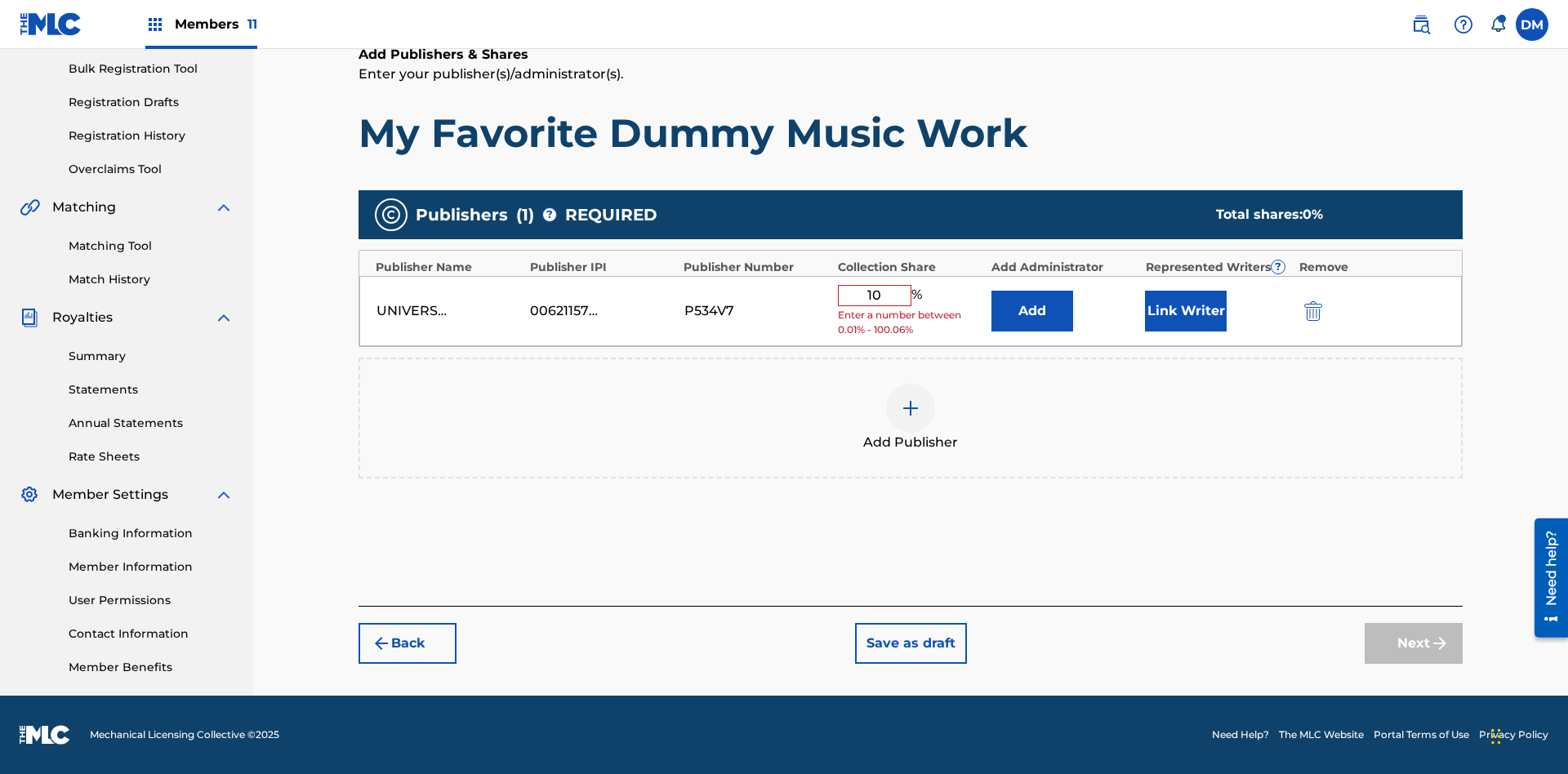
type input "100"
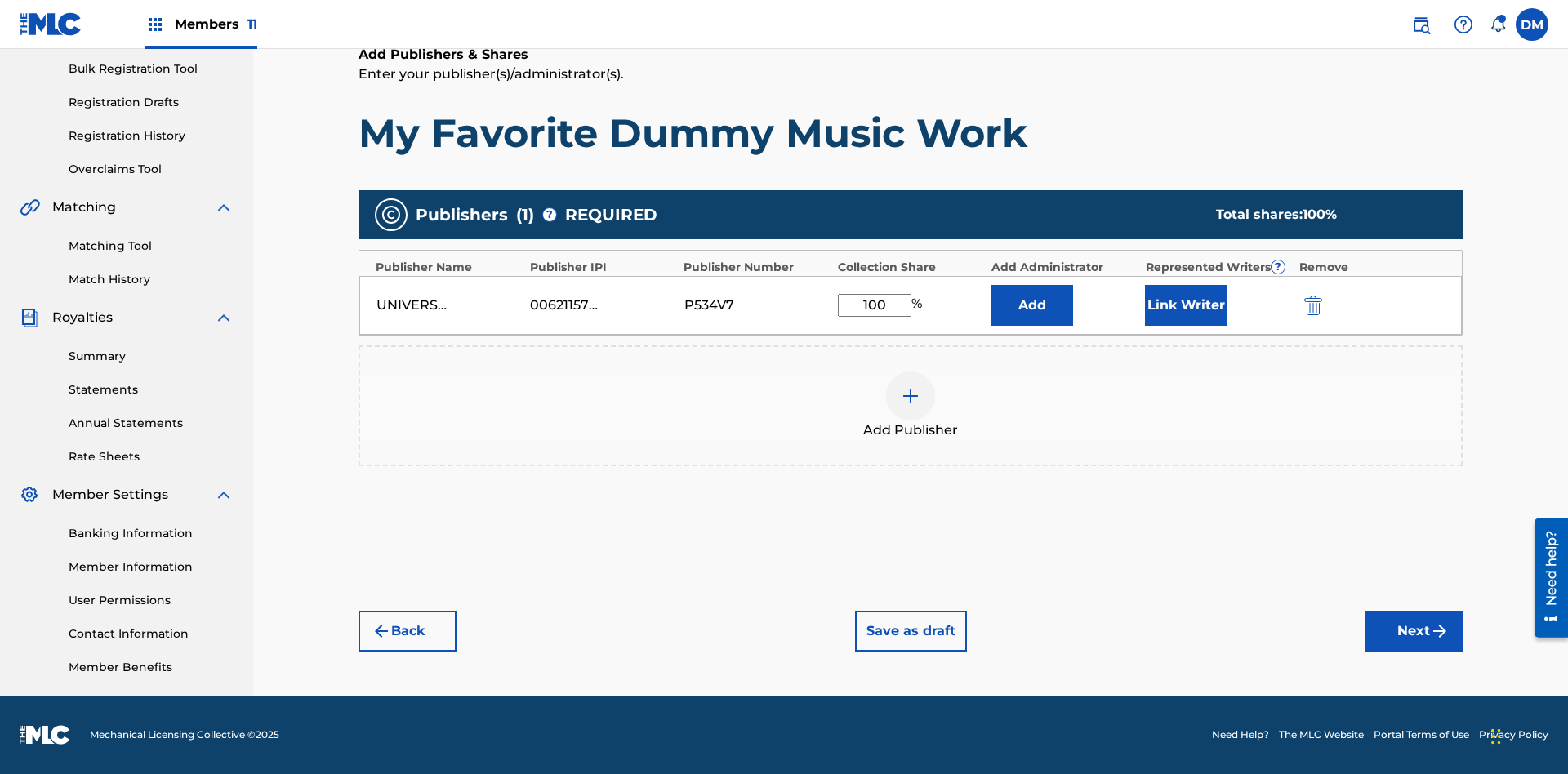
click at [1413, 631] on button "Next" at bounding box center [1413, 631] width 98 height 41
